Goal: Purchase product/service

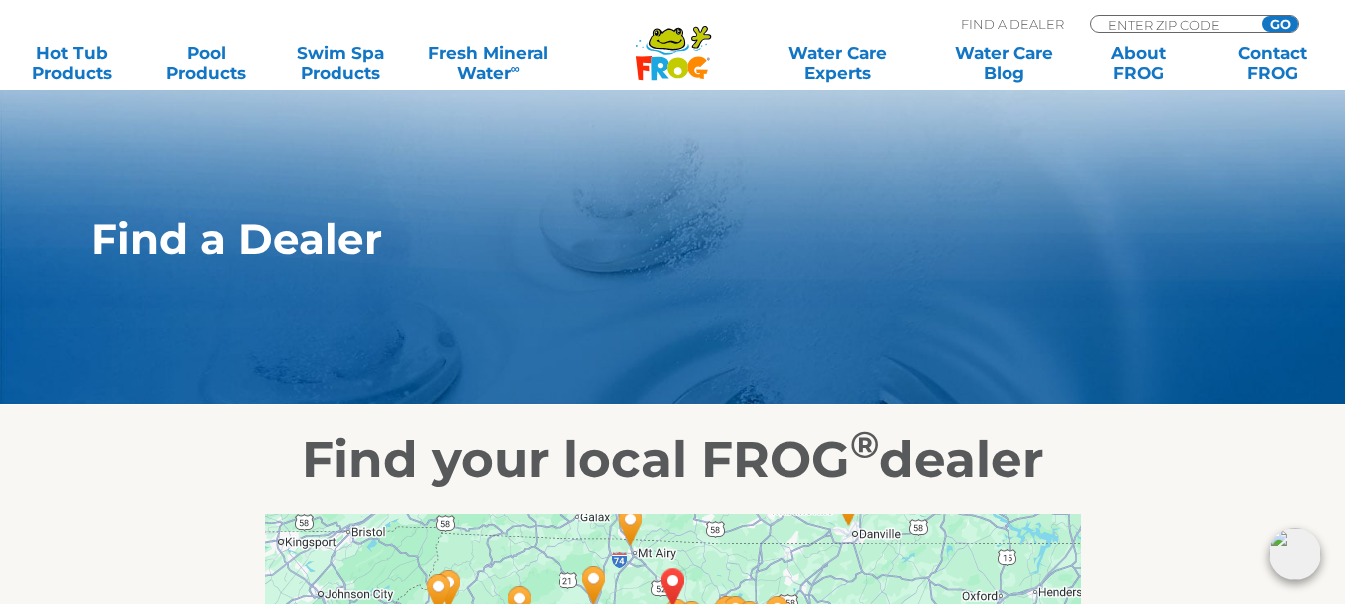
scroll to position [913, 0]
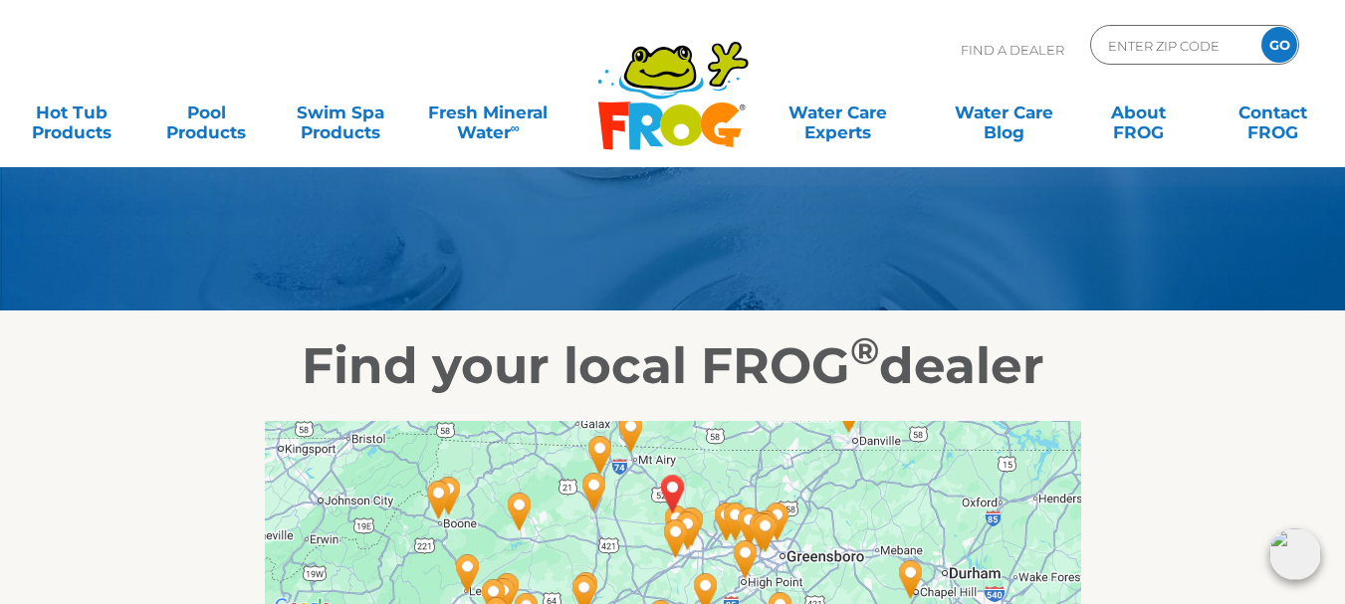
scroll to position [79, 0]
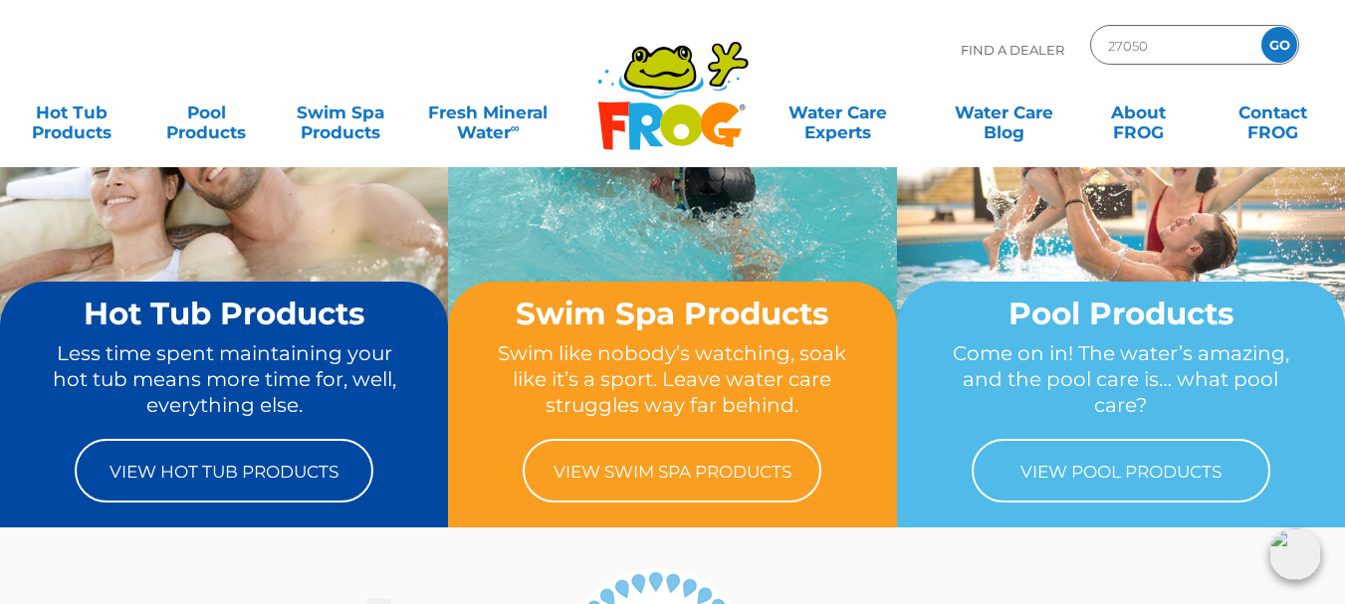
scroll to position [100, 0]
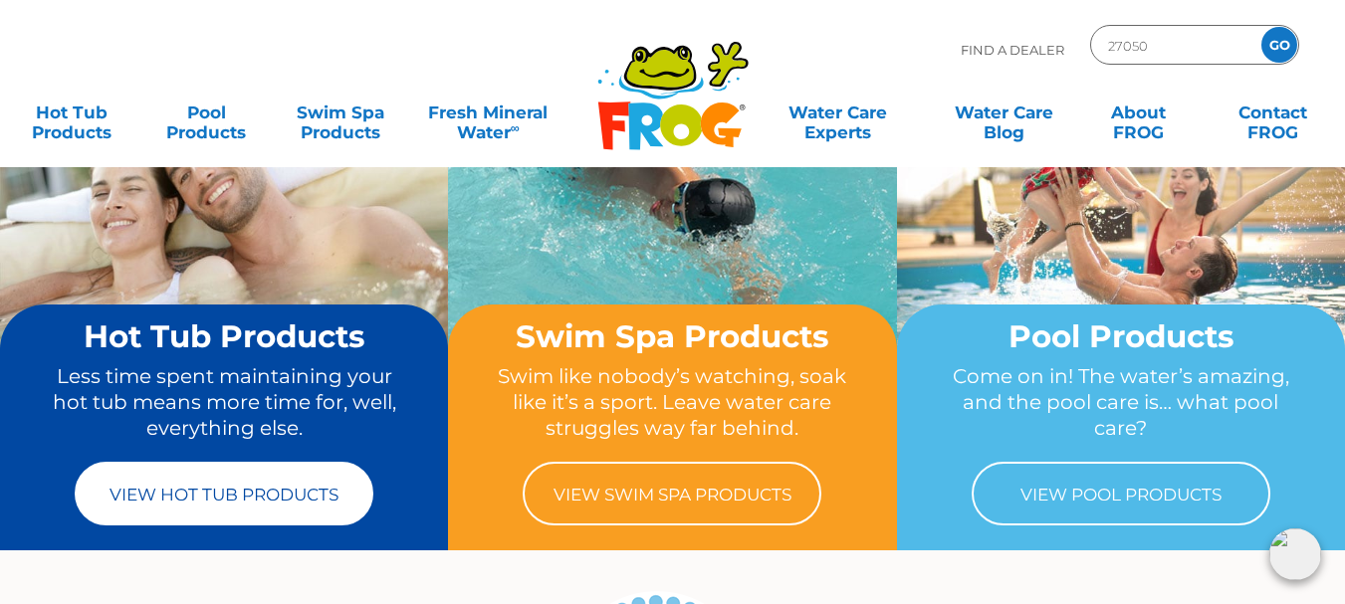
click at [205, 500] on link "View Hot Tub Products" at bounding box center [224, 494] width 299 height 64
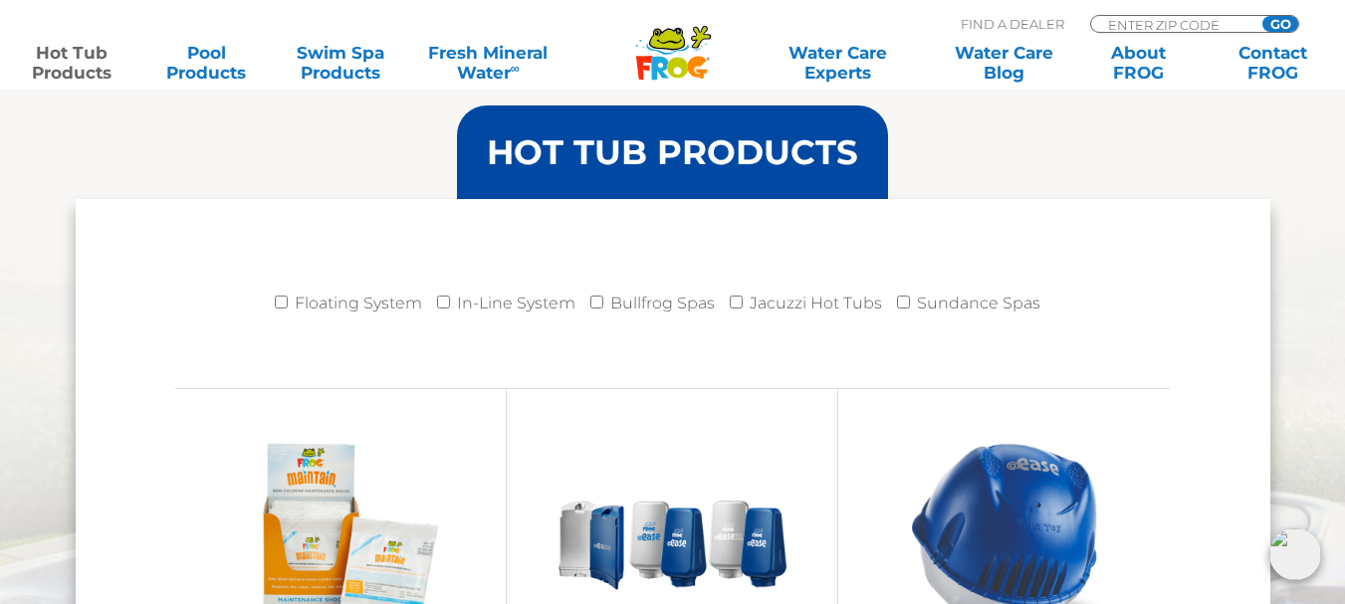
scroll to position [1991, 0]
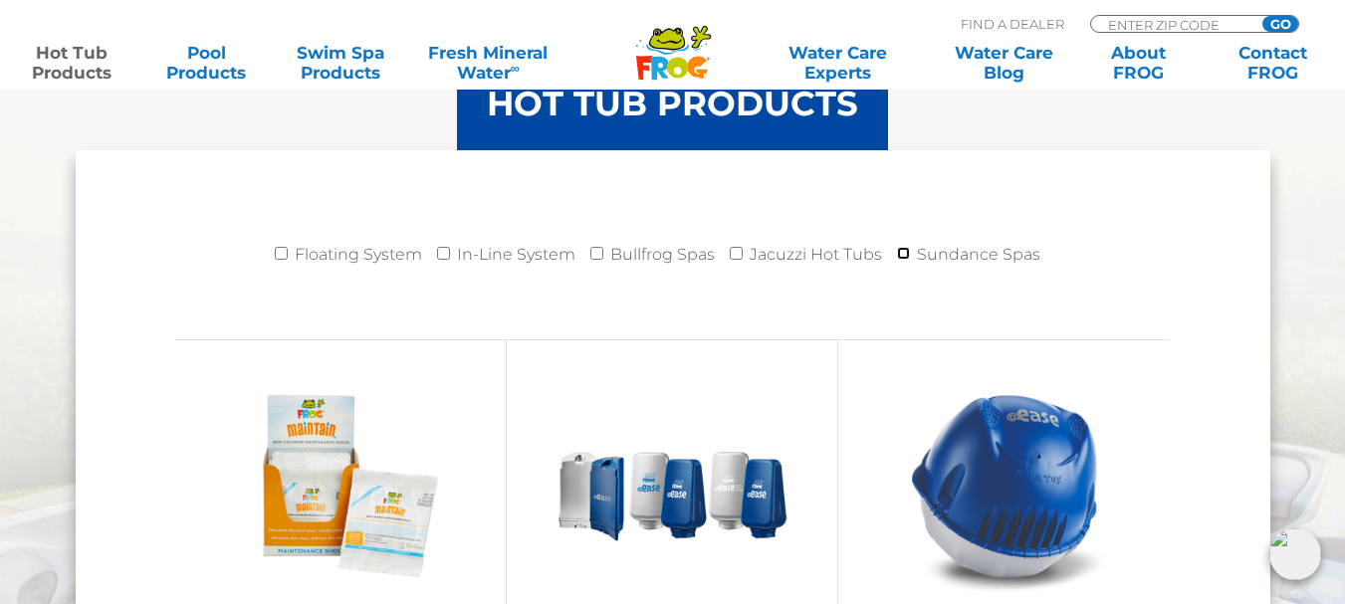
click at [909, 257] on input "Sundance Spas" at bounding box center [903, 253] width 13 height 13
checkbox input "true"
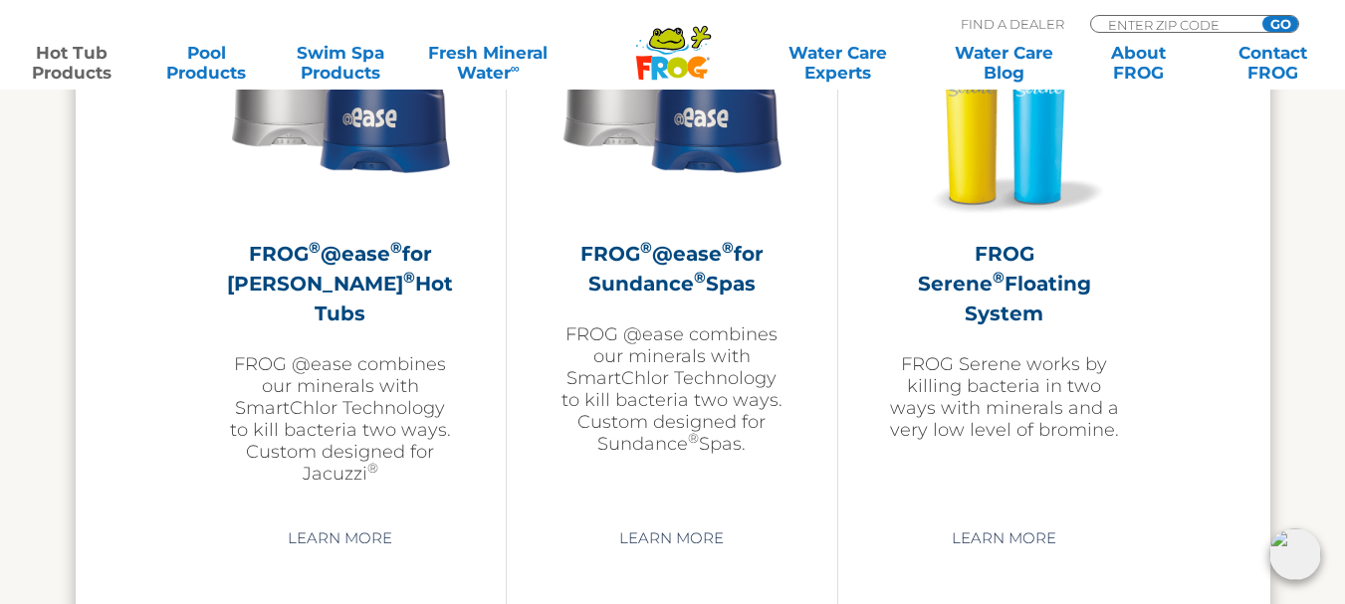
scroll to position [3738, 0]
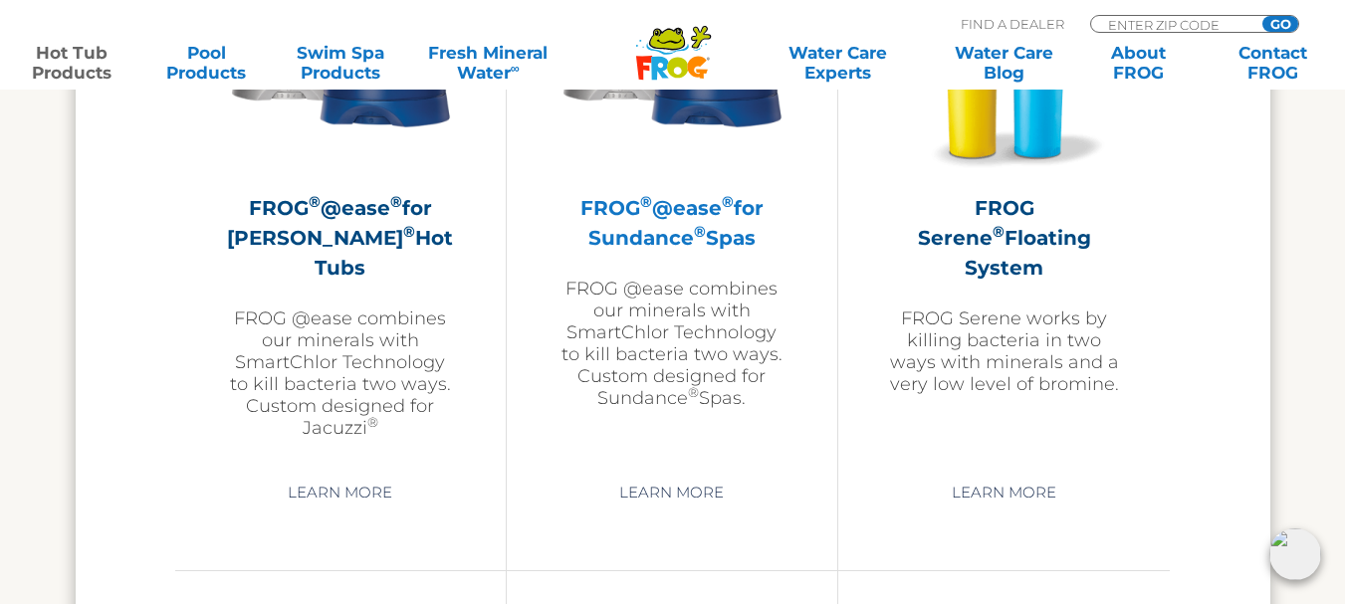
click at [667, 224] on h2 "FROG ® @ease ® for Sundance ® Spas" at bounding box center [672, 223] width 231 height 60
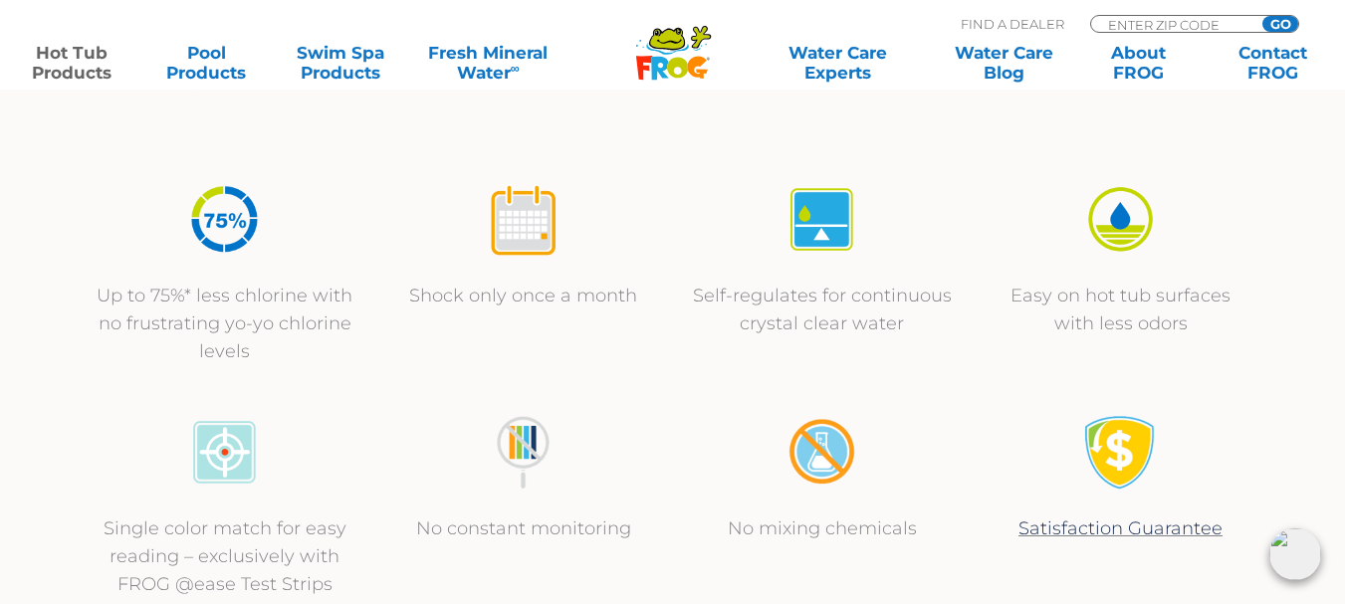
scroll to position [697, 0]
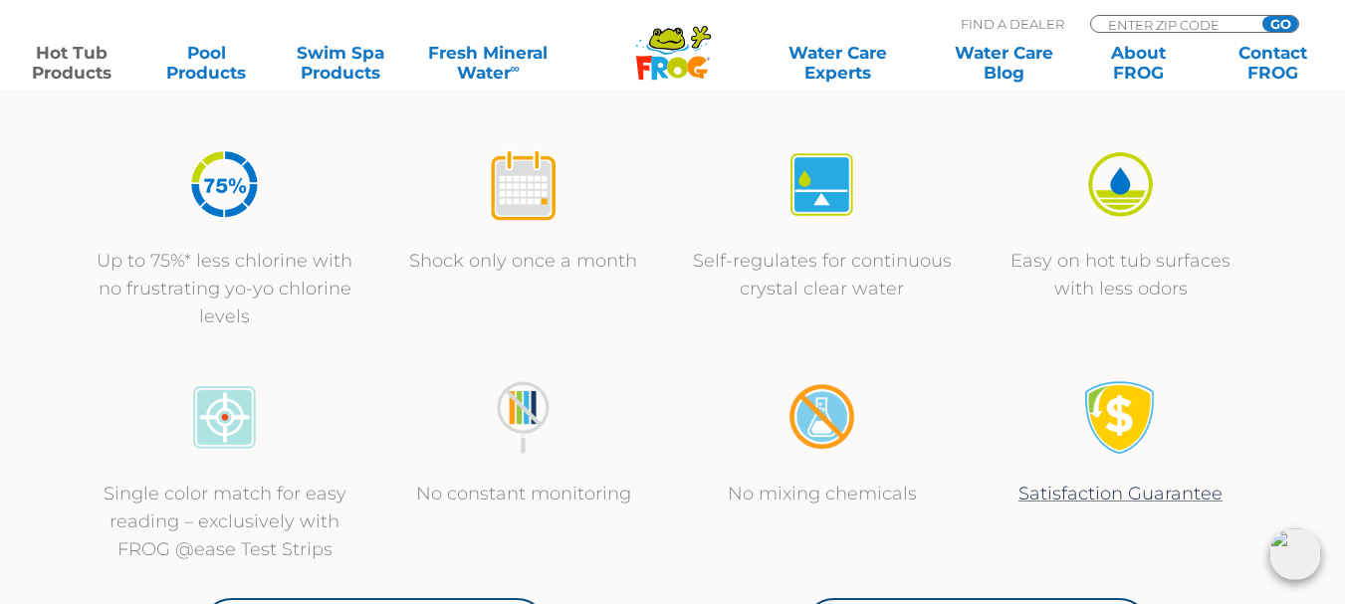
click at [534, 217] on img at bounding box center [523, 184] width 75 height 75
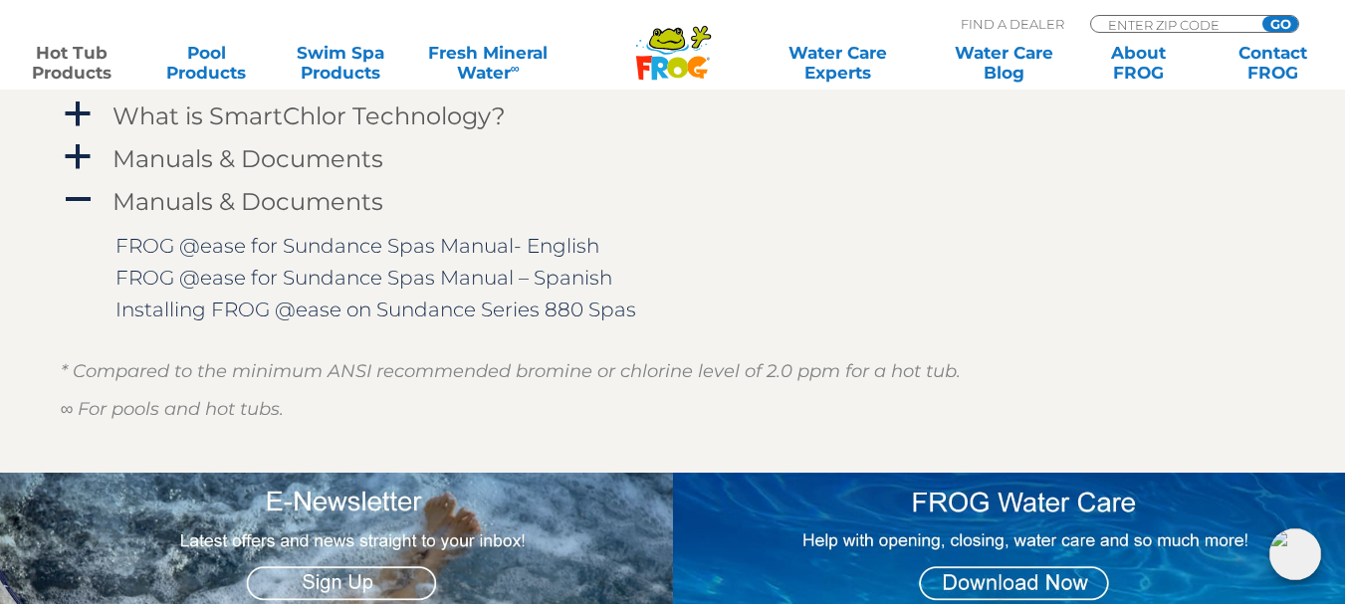
scroll to position [1991, 0]
